Goal: Entertainment & Leisure: Browse casually

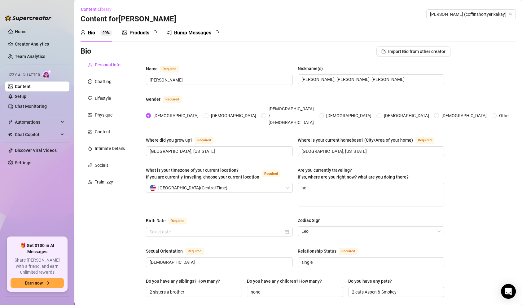
radio input "true"
type input "[DATE]"
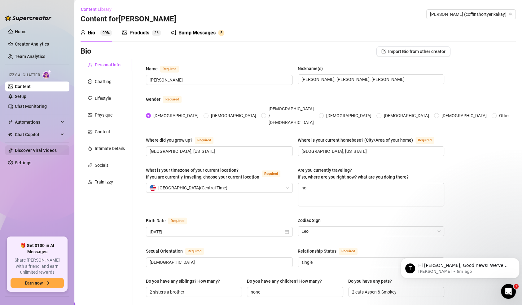
click at [32, 148] on link "Discover Viral Videos" at bounding box center [36, 150] width 42 height 5
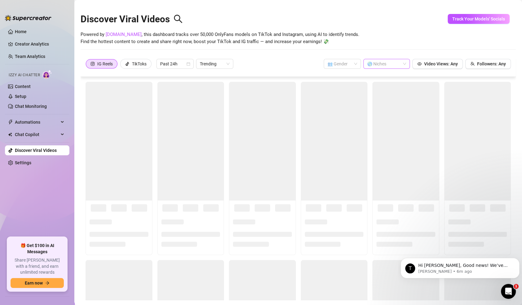
click at [393, 63] on div at bounding box center [384, 64] width 38 height 9
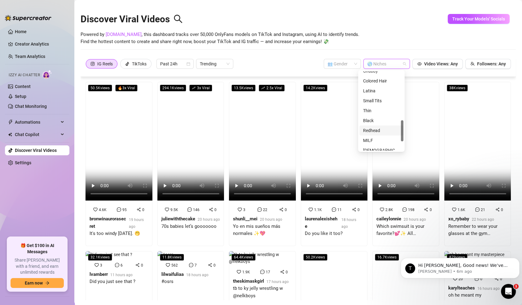
scroll to position [184, 0]
click at [374, 101] on div "Small Tits" at bounding box center [381, 101] width 37 height 7
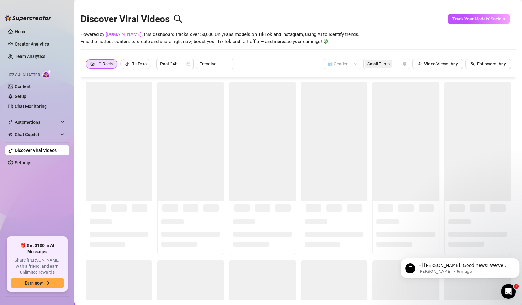
click at [371, 45] on div "Powered by [DOMAIN_NAME] , this dashboard tracks over 50,000 OnlyFans models on…" at bounding box center [299, 38] width 436 height 15
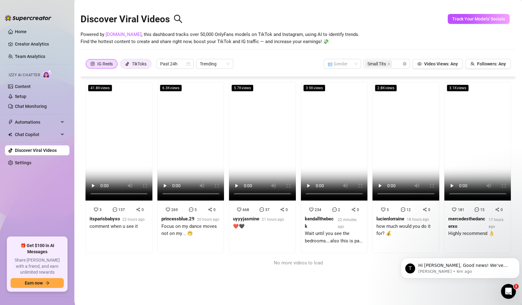
click at [142, 65] on div "TikToks" at bounding box center [139, 63] width 15 height 9
click at [122, 65] on input "TikToks" at bounding box center [122, 65] width 0 height 0
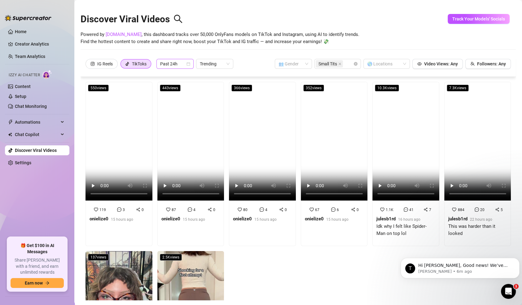
click at [186, 65] on span "Past 24h" at bounding box center [175, 63] width 30 height 9
click at [178, 87] on div "Past Week" at bounding box center [175, 86] width 27 height 7
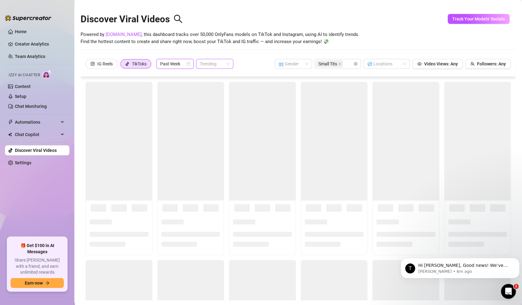
click at [214, 63] on span "Trending" at bounding box center [215, 63] width 30 height 9
click at [220, 86] on div "Most Views" at bounding box center [215, 86] width 27 height 7
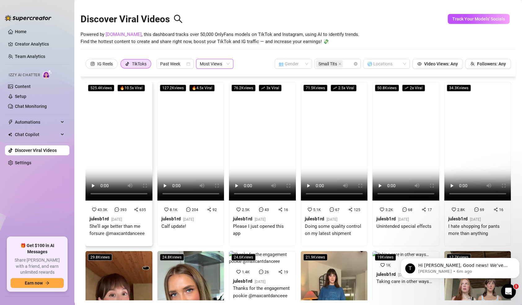
click at [115, 114] on video at bounding box center [119, 141] width 67 height 119
click at [483, 64] on span "Followers: Any" at bounding box center [491, 63] width 29 height 5
click at [502, 52] on input "100000000" at bounding box center [491, 50] width 37 height 9
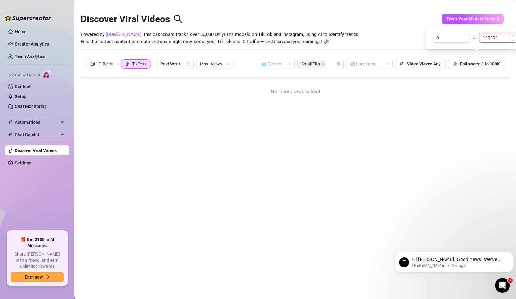
click at [485, 37] on input "100000" at bounding box center [498, 37] width 37 height 9
click at [400, 33] on div "Powered by [DOMAIN_NAME] , this dashboard tracks over 50,000 OnlyFans models on…" at bounding box center [295, 38] width 429 height 15
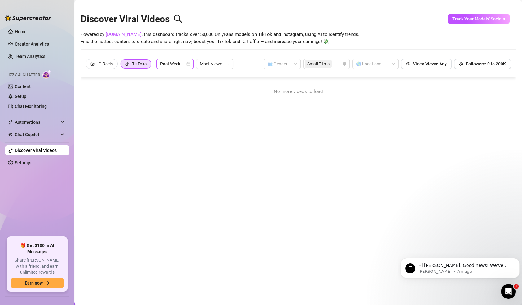
click at [173, 64] on span "Past Week" at bounding box center [175, 63] width 30 height 9
click at [181, 97] on div "Past Month" at bounding box center [175, 96] width 27 height 7
click at [288, 60] on span at bounding box center [283, 63] width 30 height 9
click at [366, 34] on div "Powered by [DOMAIN_NAME] , this dashboard tracks over 50,000 OnlyFans models on…" at bounding box center [299, 38] width 436 height 15
click at [486, 63] on span "Followers: 0 to 200K" at bounding box center [486, 63] width 40 height 5
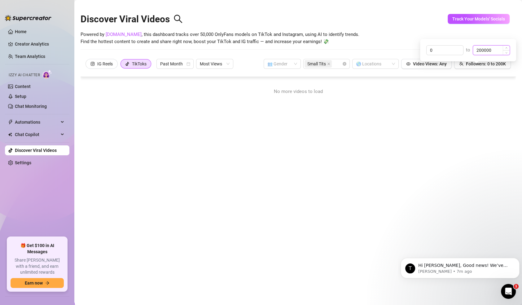
click at [479, 49] on input "200000" at bounding box center [491, 50] width 37 height 9
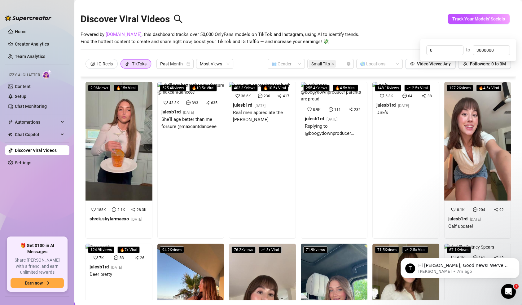
click at [377, 20] on div "Discover Viral Videos" at bounding box center [299, 17] width 436 height 27
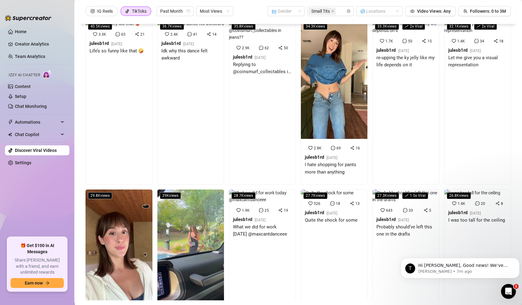
scroll to position [745, 0]
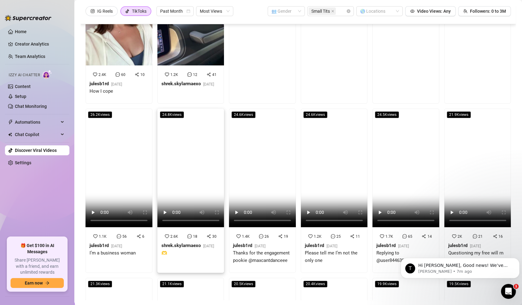
click at [200, 166] on video at bounding box center [190, 168] width 67 height 119
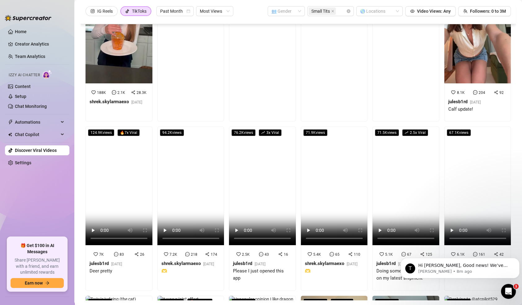
scroll to position [118, 0]
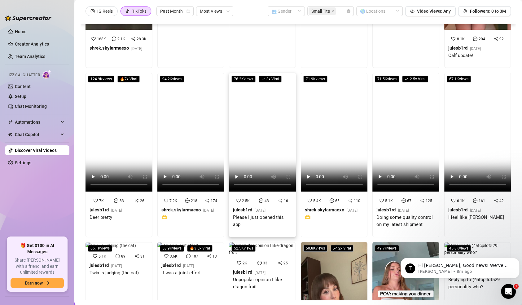
click at [259, 132] on video at bounding box center [262, 132] width 67 height 119
click at [259, 131] on video at bounding box center [262, 132] width 67 height 119
click at [257, 126] on video at bounding box center [262, 132] width 67 height 119
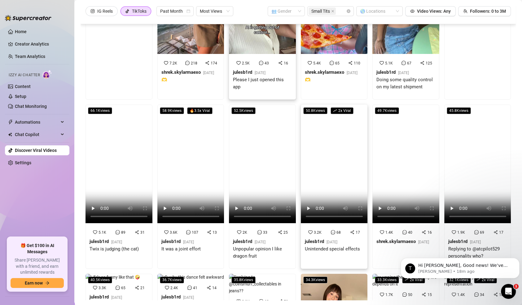
scroll to position [266, 0]
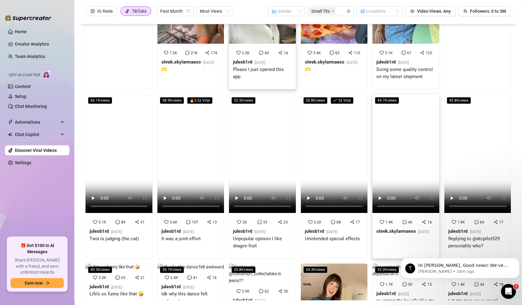
click at [403, 120] on video at bounding box center [406, 153] width 67 height 119
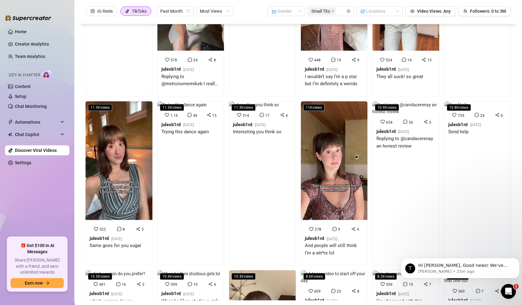
scroll to position [1856, 0]
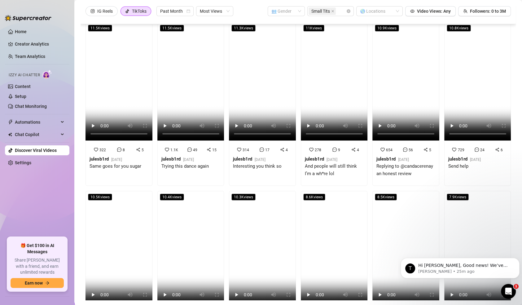
click at [370, 191] on div "8.5K views 509 10 7 julesb1rd [DATE] I’m obsessed with this dance" at bounding box center [406, 273] width 72 height 164
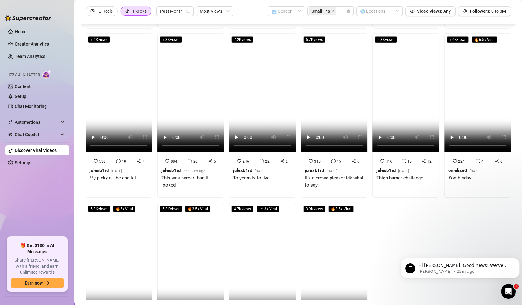
scroll to position [2233, 0]
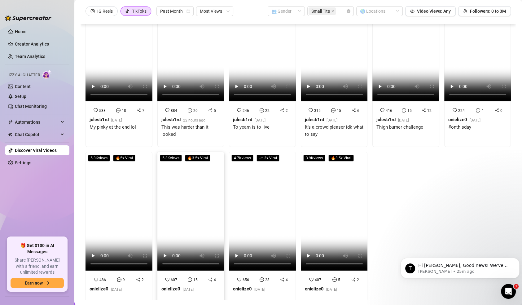
click at [183, 207] on video at bounding box center [190, 211] width 67 height 119
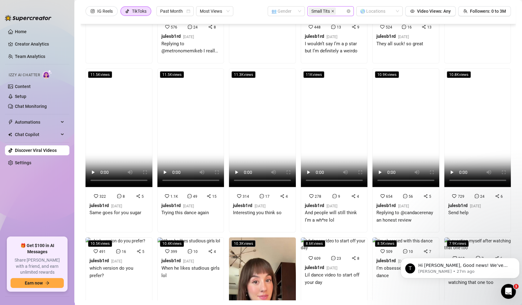
click at [331, 11] on icon "close" at bounding box center [332, 11] width 3 height 3
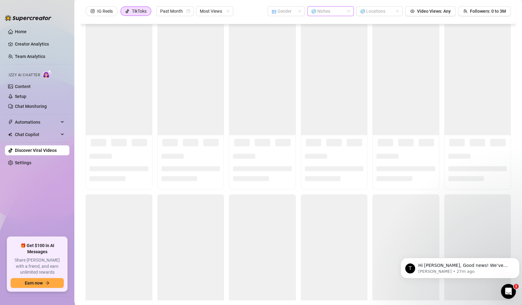
scroll to position [10, 0]
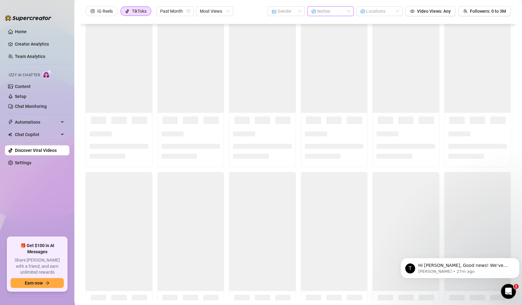
click at [330, 11] on div "Discover Viral Videos Powered by [DOMAIN_NAME] , this dashboard tracks over 50,…" at bounding box center [299, 152] width 436 height 296
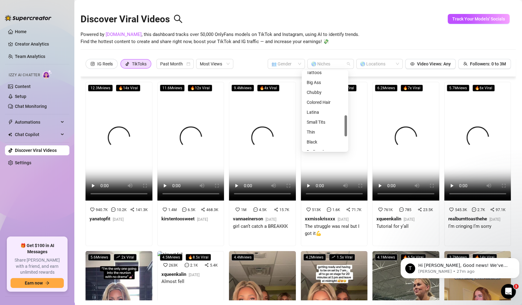
scroll to position [162, 0]
click at [316, 131] on div "Thin" at bounding box center [325, 132] width 37 height 7
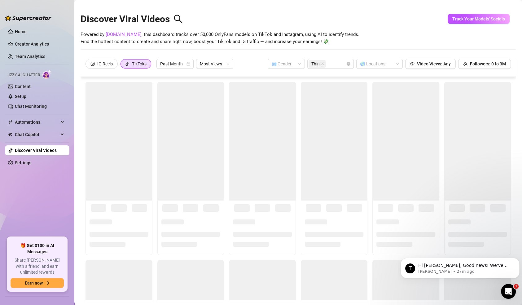
click at [367, 44] on div "Powered by [DOMAIN_NAME] , this dashboard tracks over 50,000 OnlyFans models on…" at bounding box center [299, 38] width 436 height 15
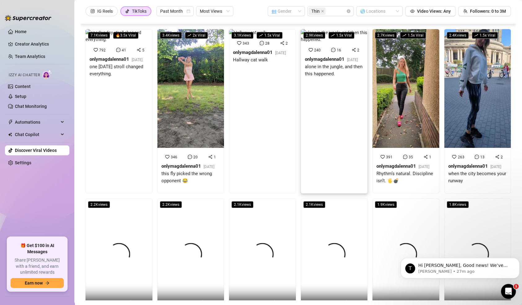
scroll to position [111, 0]
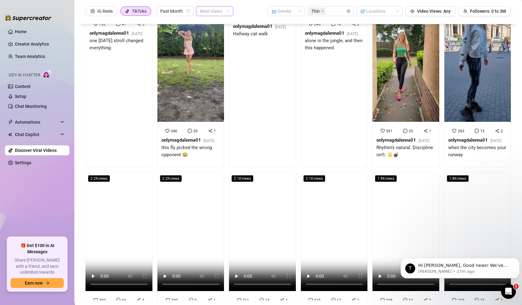
click at [224, 16] on span "Most Views" at bounding box center [215, 11] width 30 height 9
click at [180, 24] on div "IG Reels TikToks Past Month Most Views 👥 Gender Thin 🌎 Locations Video Views: A…" at bounding box center [299, 14] width 436 height 20
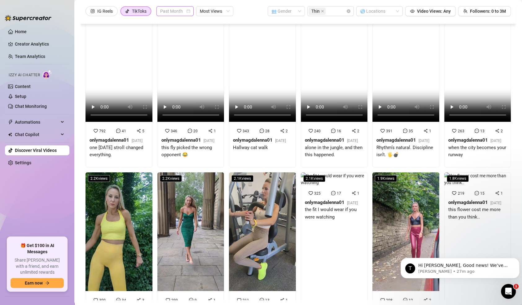
click at [181, 16] on span "Past Month" at bounding box center [175, 11] width 30 height 9
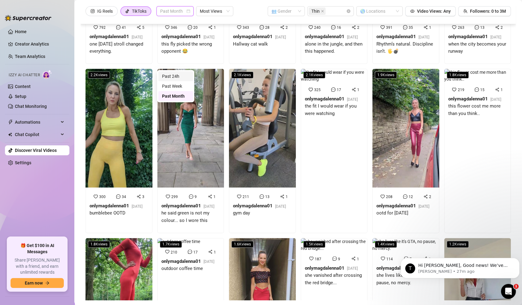
click at [180, 78] on div "Past 24h" at bounding box center [175, 76] width 27 height 7
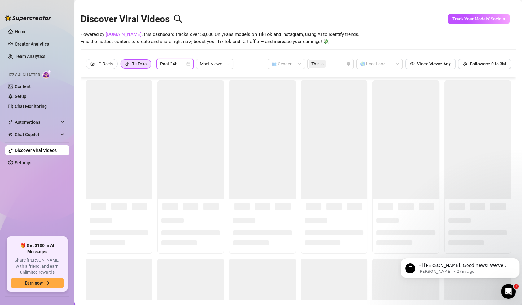
scroll to position [0, 0]
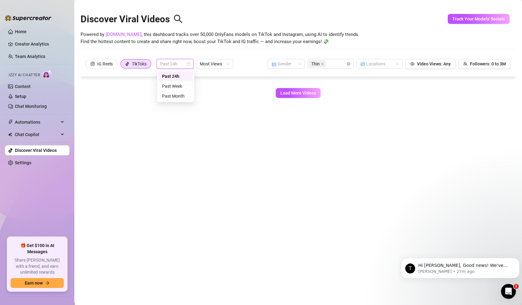
click at [184, 66] on span "Past 24h" at bounding box center [175, 63] width 30 height 9
click at [181, 88] on div "Past Week" at bounding box center [175, 86] width 27 height 7
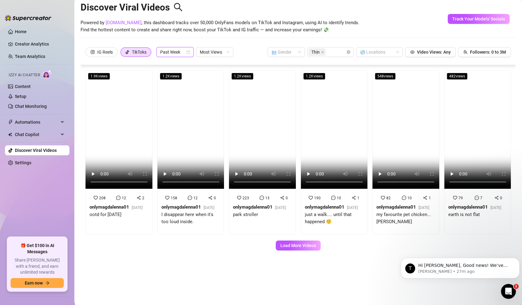
scroll to position [14, 0]
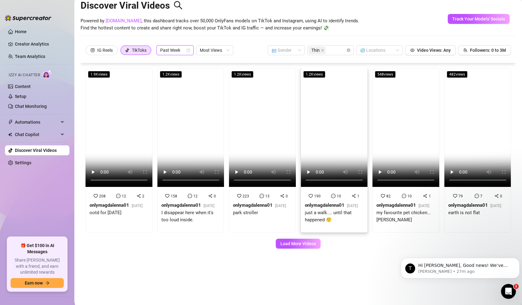
click at [304, 232] on div "190 10 1 onlymagdalenna01 [DATE] just a walk.... until that happened 🤨" at bounding box center [334, 210] width 66 height 43
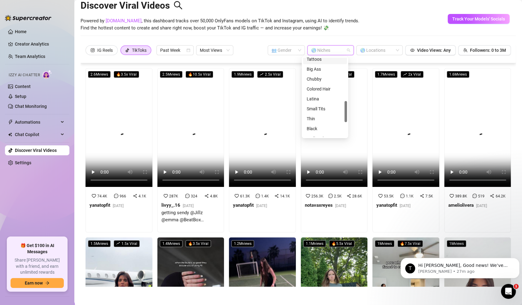
drag, startPoint x: 328, startPoint y: 48, endPoint x: 324, endPoint y: 42, distance: 7.4
click at [324, 42] on div "Discover Viral Videos Powered by [DOMAIN_NAME] , this dashboard tracks over 50,…" at bounding box center [299, 139] width 436 height 296
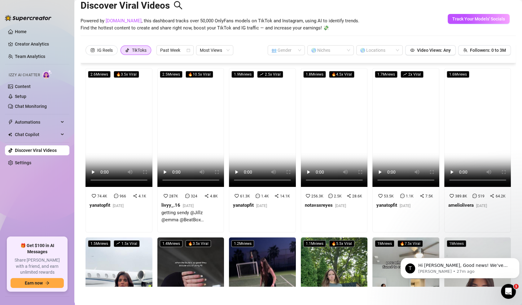
click at [344, 38] on div "Discover Viral Videos Powered by [DOMAIN_NAME] , this dashboard tracks over 50,…" at bounding box center [299, 17] width 436 height 53
click at [451, 108] on video at bounding box center [478, 127] width 67 height 119
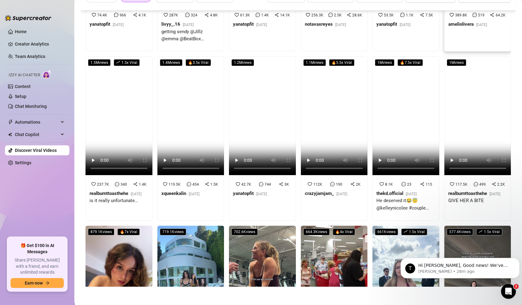
scroll to position [130, 0]
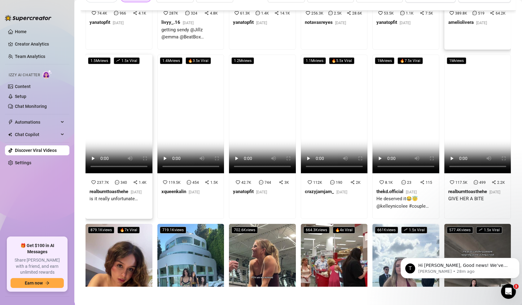
click at [130, 126] on video at bounding box center [119, 114] width 67 height 119
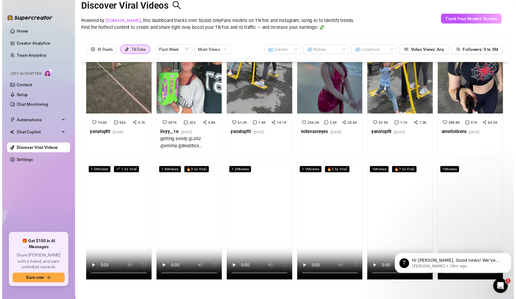
scroll to position [0, 0]
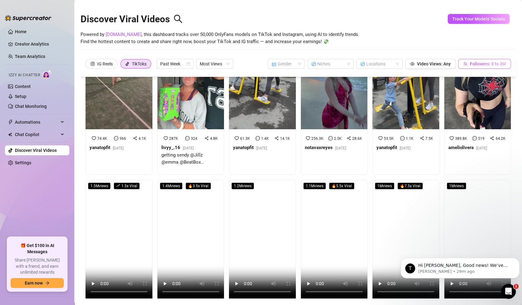
click at [492, 67] on button "Followers: 0 to 3M" at bounding box center [485, 64] width 53 height 10
click at [496, 45] on div "3000000" at bounding box center [491, 50] width 37 height 10
click at [497, 48] on input "3000000" at bounding box center [491, 50] width 37 height 9
click at [479, 50] on input "3000000" at bounding box center [491, 50] width 37 height 9
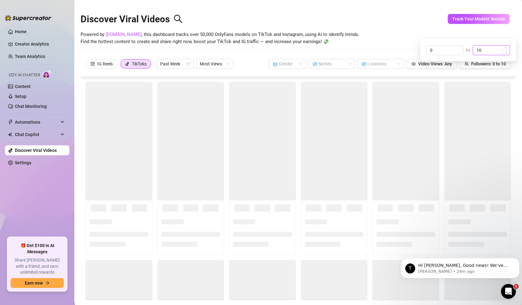
click at [494, 51] on input "10" at bounding box center [491, 50] width 37 height 9
type input "100000"
click at [406, 26] on div "Discover Viral Videos" at bounding box center [299, 17] width 436 height 27
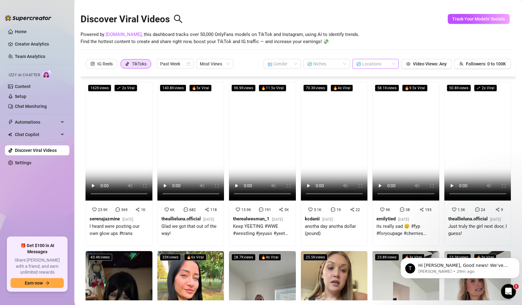
click at [369, 66] on div at bounding box center [373, 64] width 38 height 9
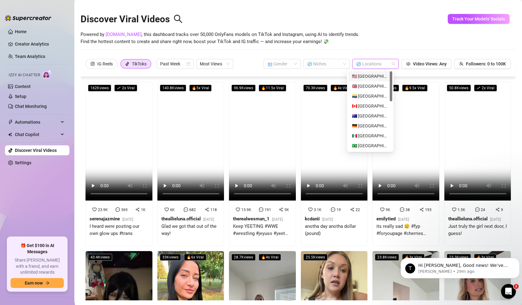
click at [369, 77] on div "🇺🇸 [GEOGRAPHIC_DATA]" at bounding box center [370, 76] width 37 height 7
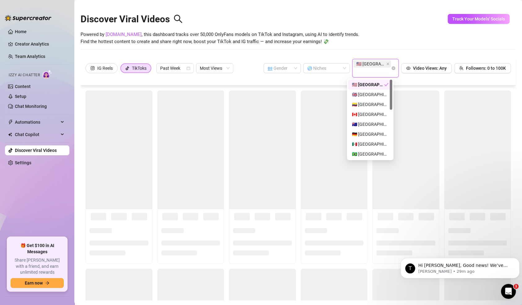
click at [379, 33] on div "Powered by [DOMAIN_NAME] , this dashboard tracks over 50,000 OnlyFans models on…" at bounding box center [299, 38] width 436 height 15
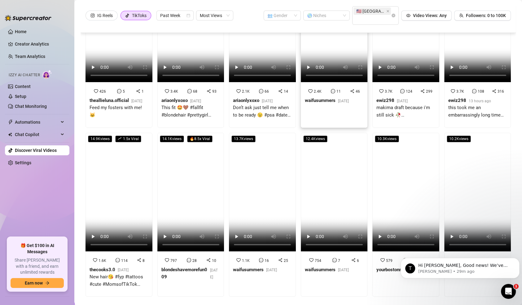
scroll to position [244, 0]
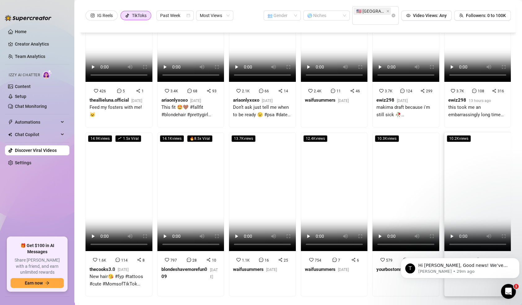
click at [468, 192] on video at bounding box center [478, 191] width 67 height 119
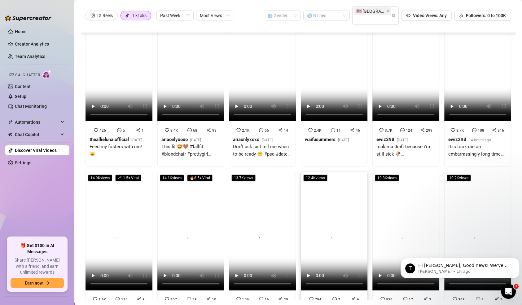
scroll to position [227, 0]
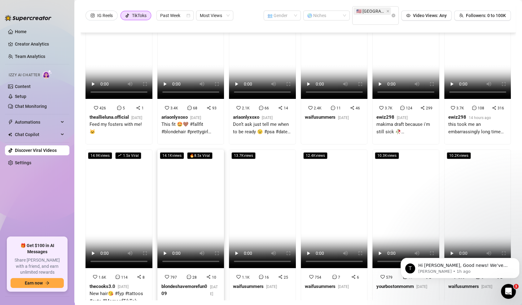
click at [200, 215] on video at bounding box center [190, 208] width 67 height 119
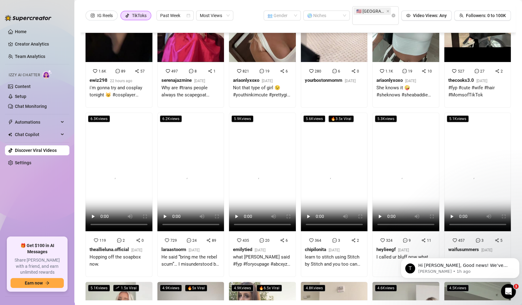
scroll to position [772, 0]
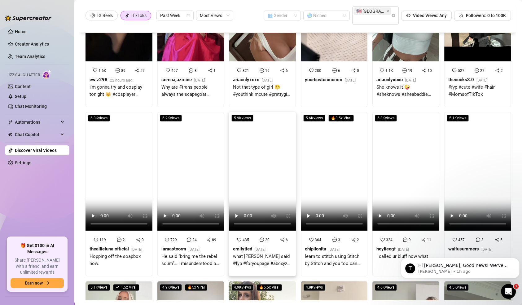
click at [266, 155] on video at bounding box center [262, 171] width 67 height 119
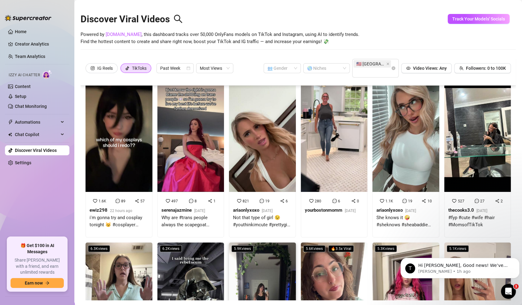
scroll to position [0, 0]
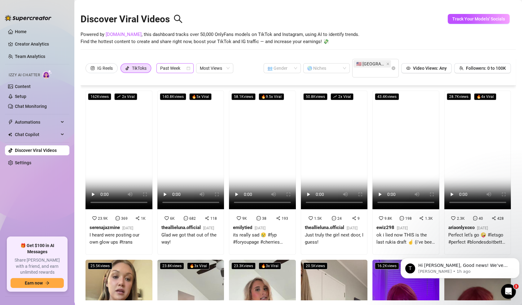
click at [184, 73] on div "Past Week" at bounding box center [175, 68] width 37 height 10
click at [182, 103] on div "Past Month" at bounding box center [175, 100] width 27 height 7
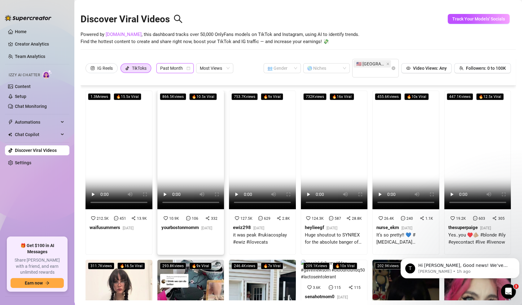
click at [203, 145] on video at bounding box center [190, 150] width 67 height 119
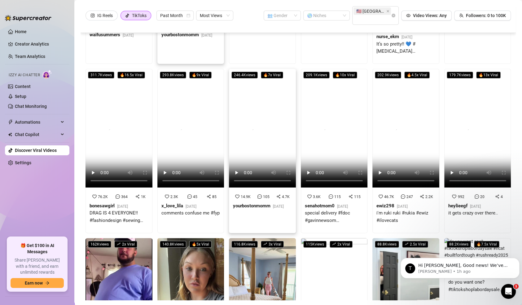
scroll to position [140, 0]
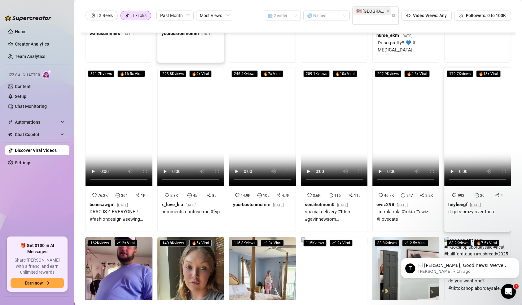
click at [463, 117] on video at bounding box center [478, 127] width 67 height 119
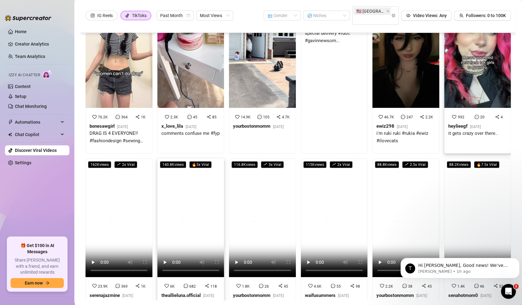
scroll to position [247, 0]
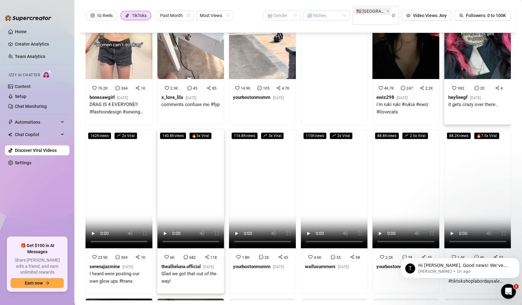
click at [193, 192] on video at bounding box center [190, 189] width 67 height 119
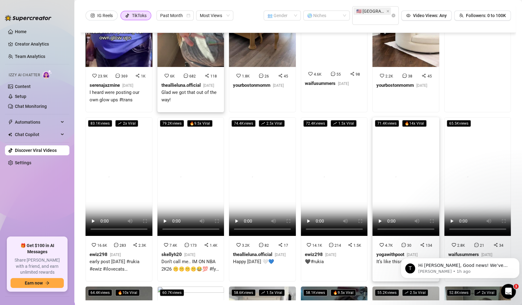
scroll to position [431, 0]
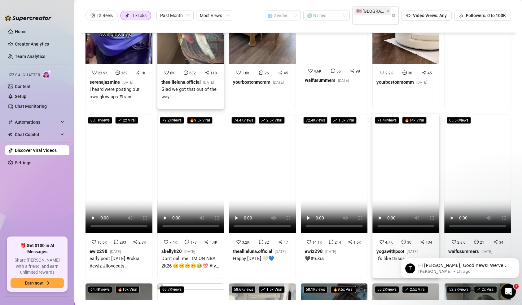
click at [396, 175] on video at bounding box center [406, 173] width 67 height 119
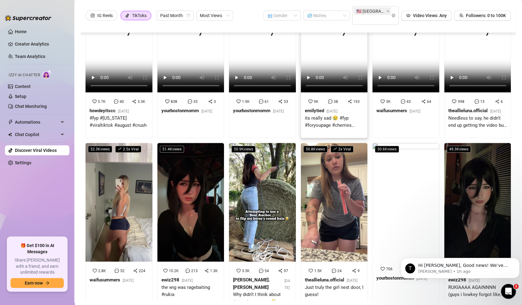
scroll to position [657, 0]
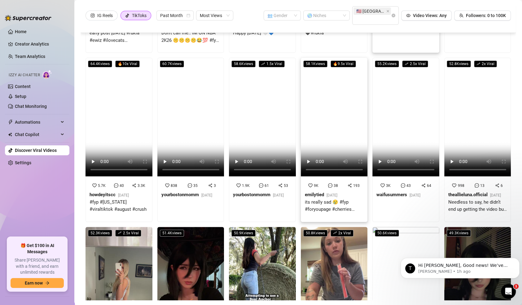
click at [334, 114] on video at bounding box center [334, 117] width 67 height 119
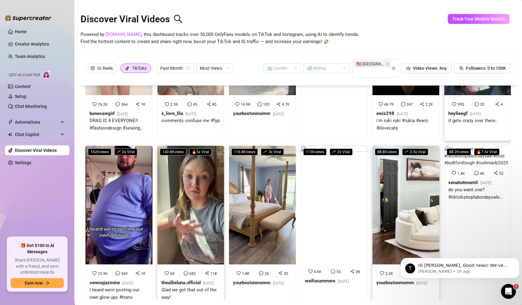
scroll to position [0, 0]
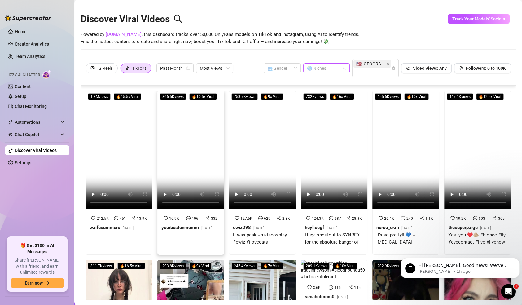
click at [330, 66] on div at bounding box center [324, 68] width 38 height 9
click at [315, 88] on div "Big Tits" at bounding box center [321, 90] width 37 height 7
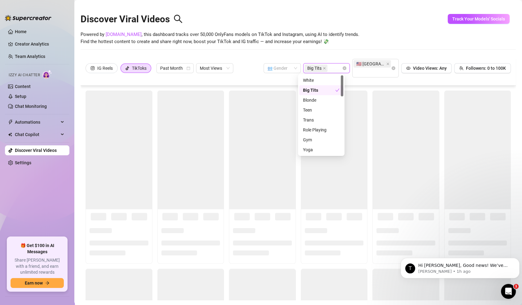
click at [351, 40] on div "Powered by [DOMAIN_NAME] , this dashboard tracks over 50,000 OnlyFans models on…" at bounding box center [299, 38] width 436 height 15
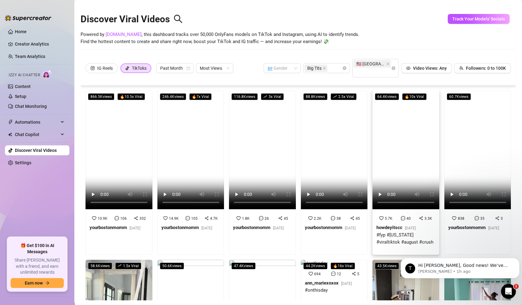
click at [397, 145] on video at bounding box center [406, 150] width 67 height 119
click at [323, 68] on icon "close" at bounding box center [324, 68] width 3 height 3
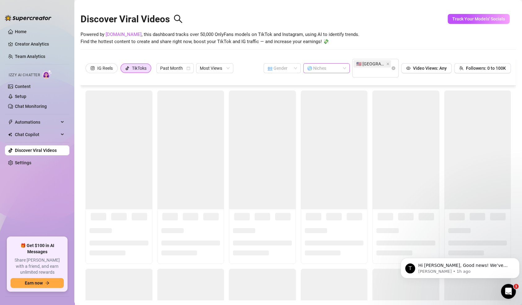
click at [329, 69] on div at bounding box center [324, 68] width 38 height 9
click at [313, 104] on div "Tattoos" at bounding box center [321, 106] width 37 height 7
click at [347, 53] on div "Discover Viral Videos Powered by [DOMAIN_NAME] , this dashboard tracks over 50,…" at bounding box center [299, 30] width 436 height 53
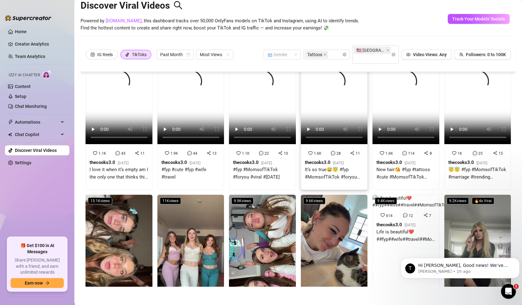
scroll to position [0, 0]
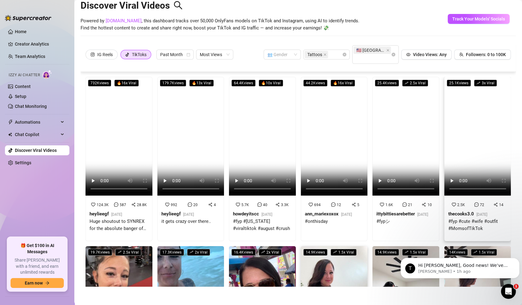
click at [453, 139] on video at bounding box center [478, 136] width 67 height 119
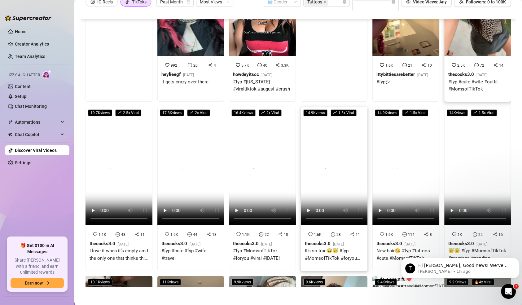
scroll to position [108, 0]
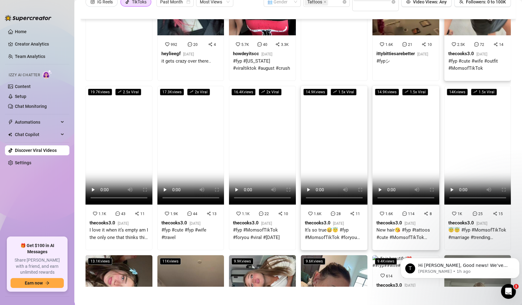
click at [397, 126] on video at bounding box center [406, 145] width 67 height 119
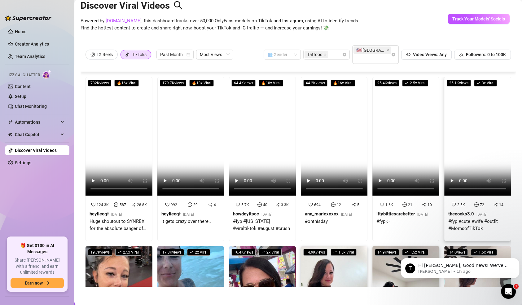
scroll to position [0, 0]
